Goal: Check status: Check status

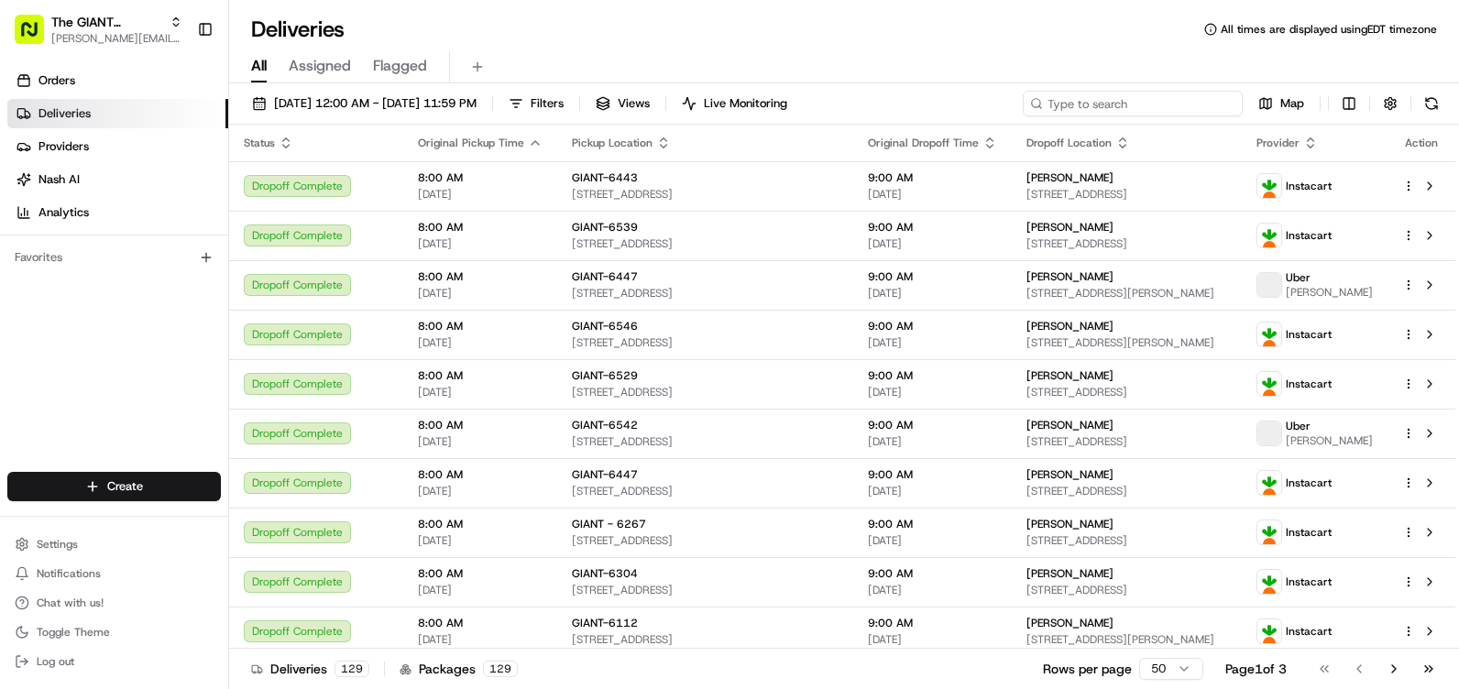
click at [1149, 101] on input at bounding box center [1133, 104] width 220 height 26
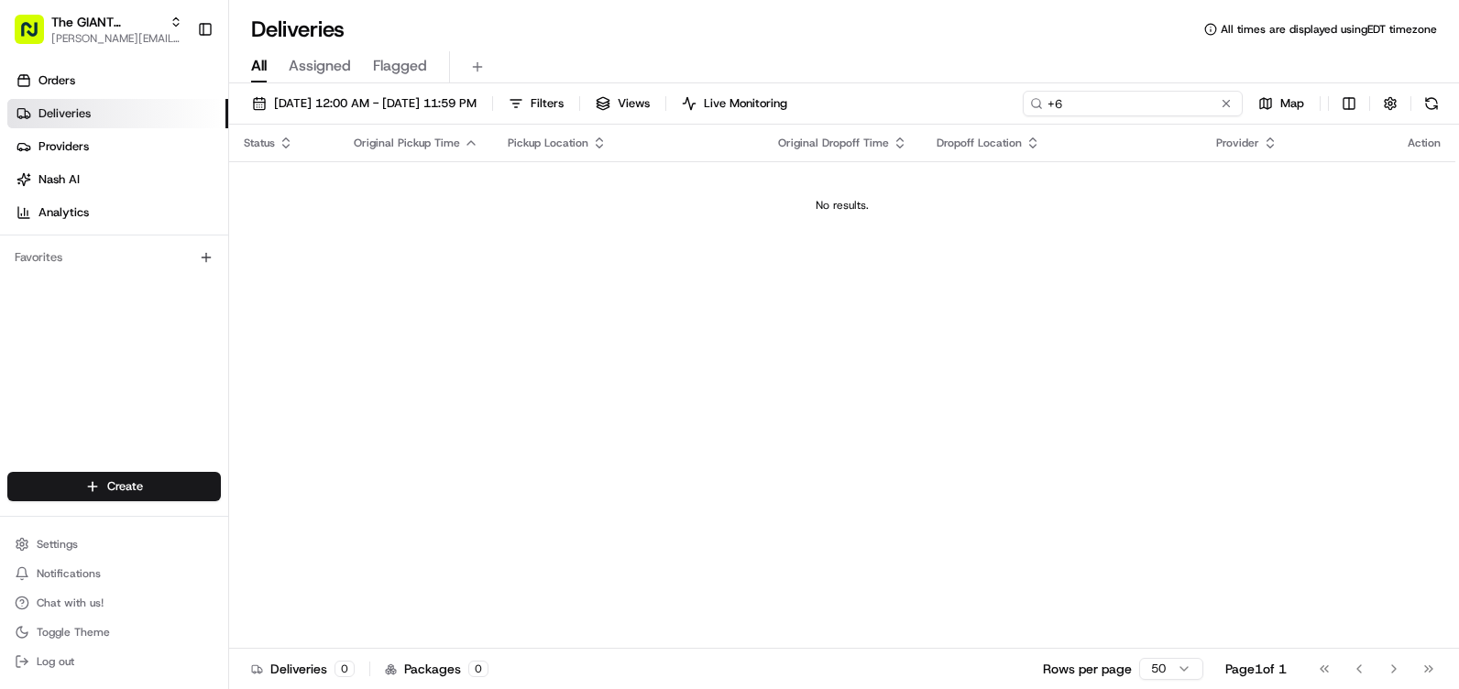
type input "+"
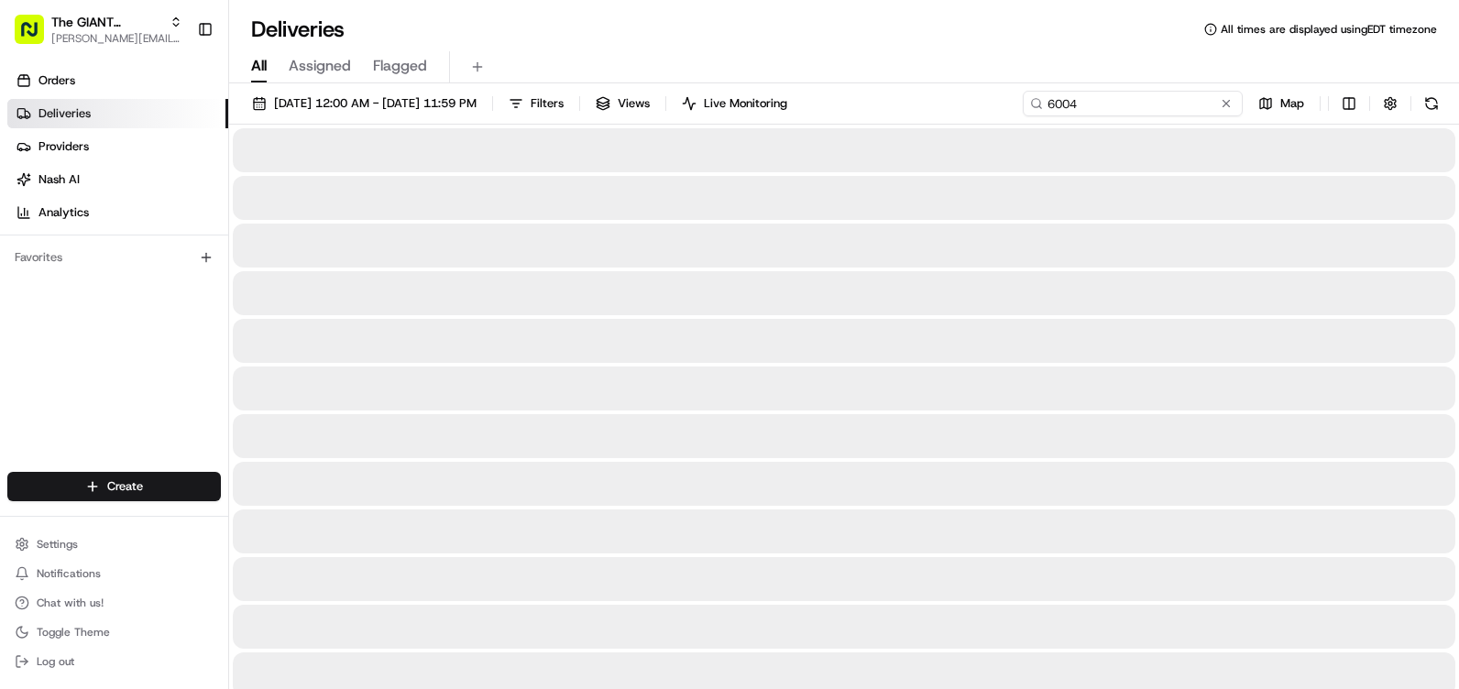
type input "6004"
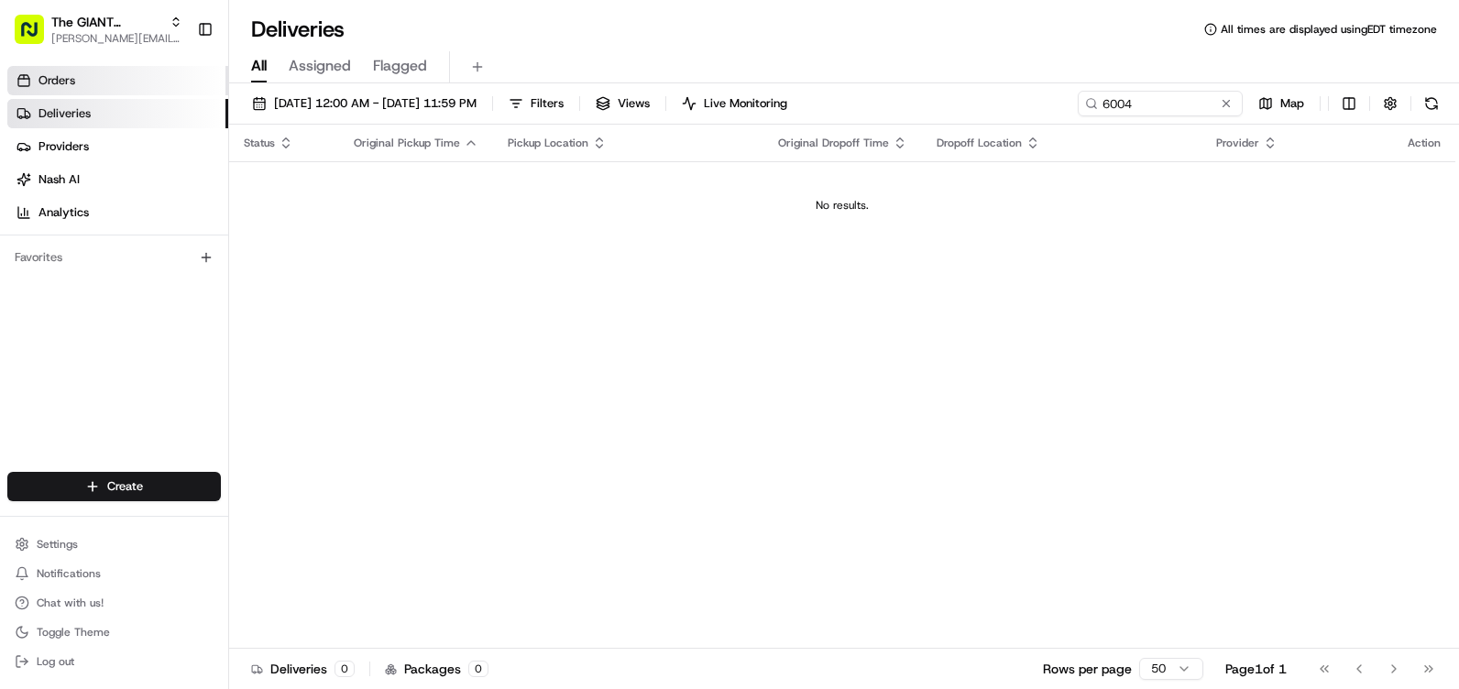
click at [67, 74] on span "Orders" at bounding box center [56, 80] width 37 height 16
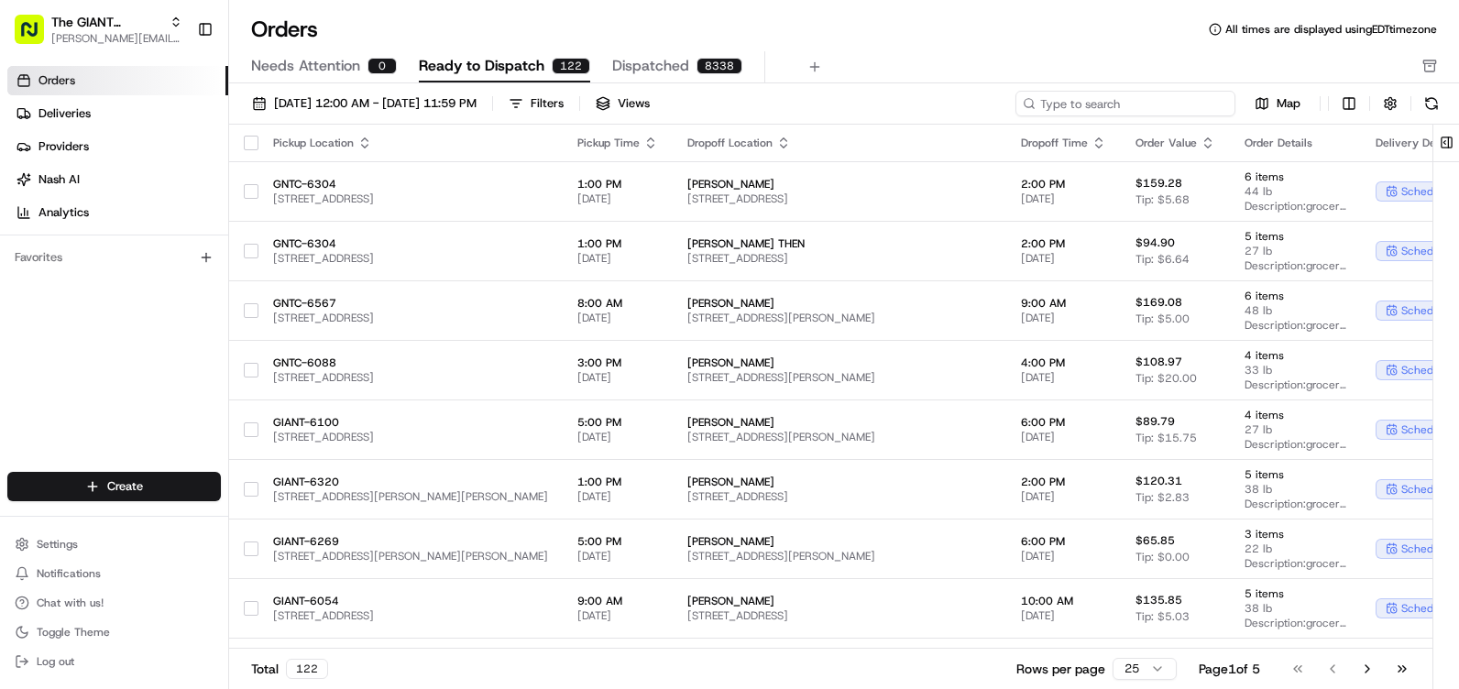
click at [1175, 100] on input at bounding box center [1126, 104] width 220 height 26
type input "6004"
